Goal: Task Accomplishment & Management: Manage account settings

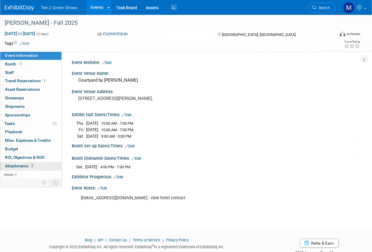
click at [19, 164] on span "Attachments 2" at bounding box center [19, 165] width 29 height 5
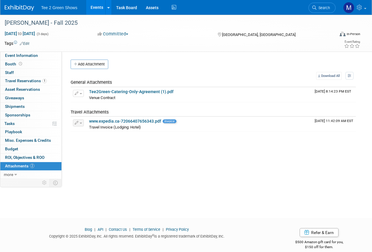
click at [83, 59] on div "Event Website: Edit Event Venue Name: Courtyard by Marriott Hamilton Event Venu…" at bounding box center [211, 115] width 299 height 127
click at [85, 64] on button "Add Attachment" at bounding box center [90, 63] width 38 height 9
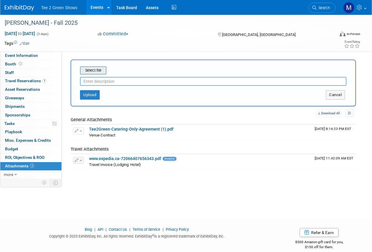
click at [98, 69] on input "file" at bounding box center [71, 70] width 70 height 7
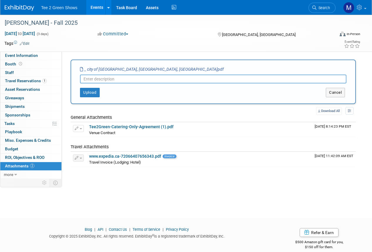
click at [104, 79] on input "text" at bounding box center [213, 78] width 267 height 9
type input "License Payment"
click at [92, 89] on button "Upload" at bounding box center [90, 92] width 20 height 9
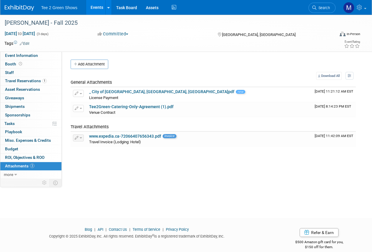
click at [21, 8] on img at bounding box center [19, 8] width 29 height 6
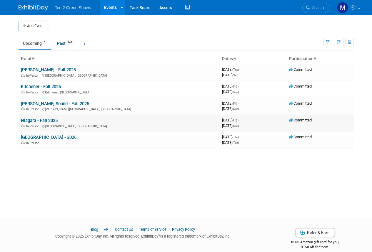
click at [41, 119] on link "Niagara - Fall 2025" at bounding box center [39, 120] width 37 height 5
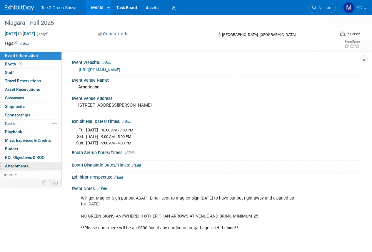
click at [24, 168] on link "0 Attachments 0" at bounding box center [30, 166] width 61 height 8
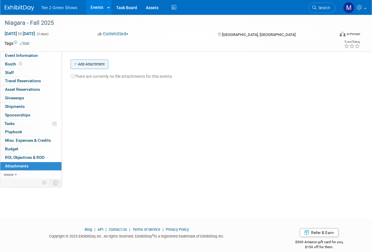
click at [86, 63] on button "Add Attachment" at bounding box center [90, 63] width 38 height 9
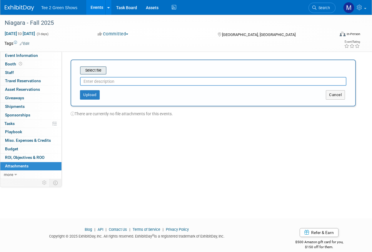
click at [91, 71] on input "file" at bounding box center [71, 70] width 70 height 7
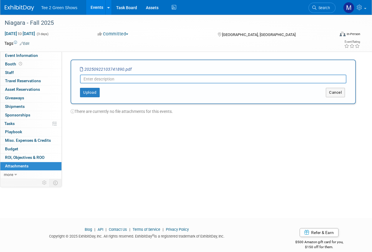
click at [123, 80] on input "text" at bounding box center [213, 78] width 267 height 9
click at [88, 90] on button "Upload" at bounding box center [90, 92] width 20 height 9
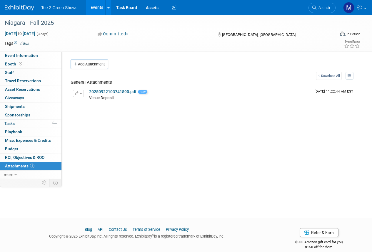
click at [101, 62] on button "Add Attachment" at bounding box center [90, 63] width 38 height 9
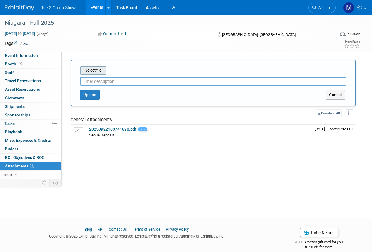
click at [97, 72] on input "file" at bounding box center [71, 70] width 70 height 7
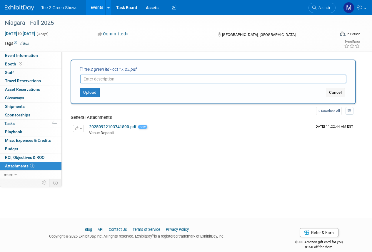
click at [125, 82] on input "text" at bounding box center [213, 78] width 267 height 9
type input "Venue Agreement"
click at [92, 94] on button "Upload" at bounding box center [90, 92] width 20 height 9
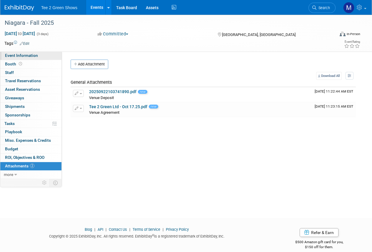
click at [26, 54] on span "Event Information" at bounding box center [21, 55] width 33 height 5
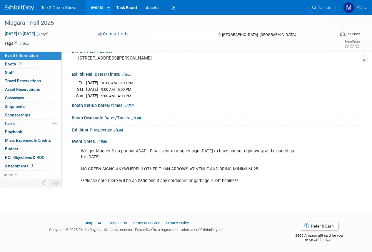
scroll to position [47, 0]
click at [24, 166] on span "Attachments 2" at bounding box center [19, 165] width 29 height 5
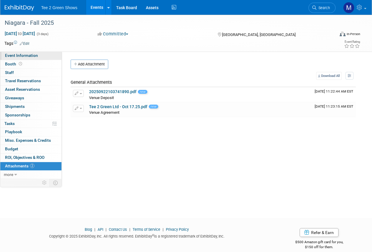
click at [18, 52] on link "Event Information" at bounding box center [30, 56] width 61 height 8
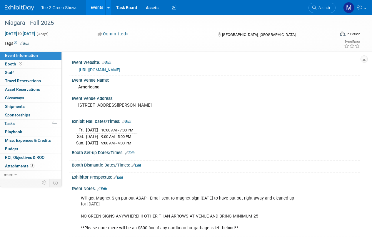
click at [14, 7] on img at bounding box center [19, 8] width 29 height 6
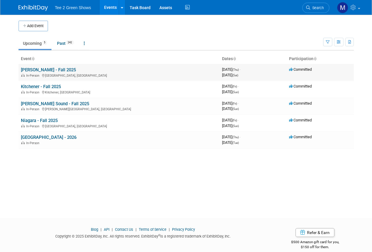
click at [55, 70] on link "[PERSON_NAME] - Fall 2025" at bounding box center [48, 69] width 55 height 5
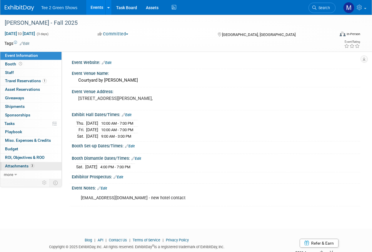
click at [21, 164] on span "Attachments 3" at bounding box center [19, 165] width 29 height 5
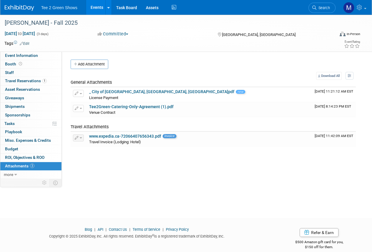
click at [14, 9] on img at bounding box center [19, 8] width 29 height 6
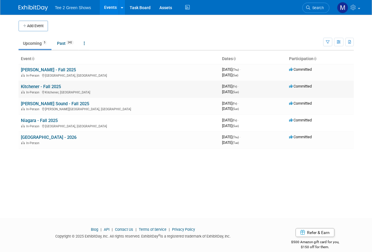
click at [46, 87] on link "Kitchener - Fall 2025" at bounding box center [41, 86] width 40 height 5
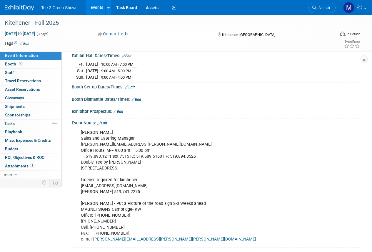
scroll to position [65, 0]
click at [25, 166] on span "Attachments 2" at bounding box center [19, 165] width 29 height 5
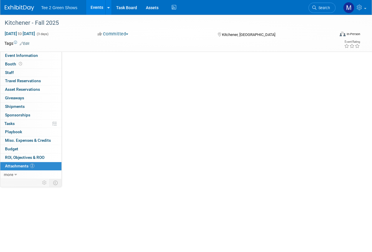
scroll to position [0, 0]
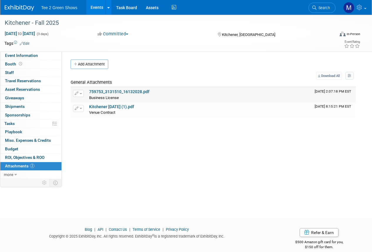
click at [112, 89] on link "759753_3131510_16132028.pdf" at bounding box center [119, 91] width 60 height 5
click at [20, 13] on div "Tee 2 Green Shows Events Add Event Bulk Upload Events Shareable Event Boards Re…" at bounding box center [183, 7] width 356 height 15
click at [21, 9] on img at bounding box center [19, 8] width 29 height 6
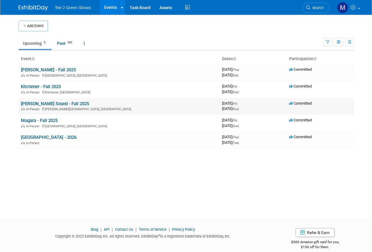
click at [49, 103] on link "[PERSON_NAME] Sound - Fall 2025" at bounding box center [55, 103] width 68 height 5
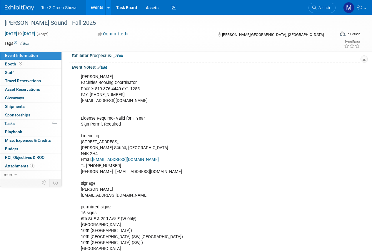
scroll to position [147, 0]
